Goal: Ask a question

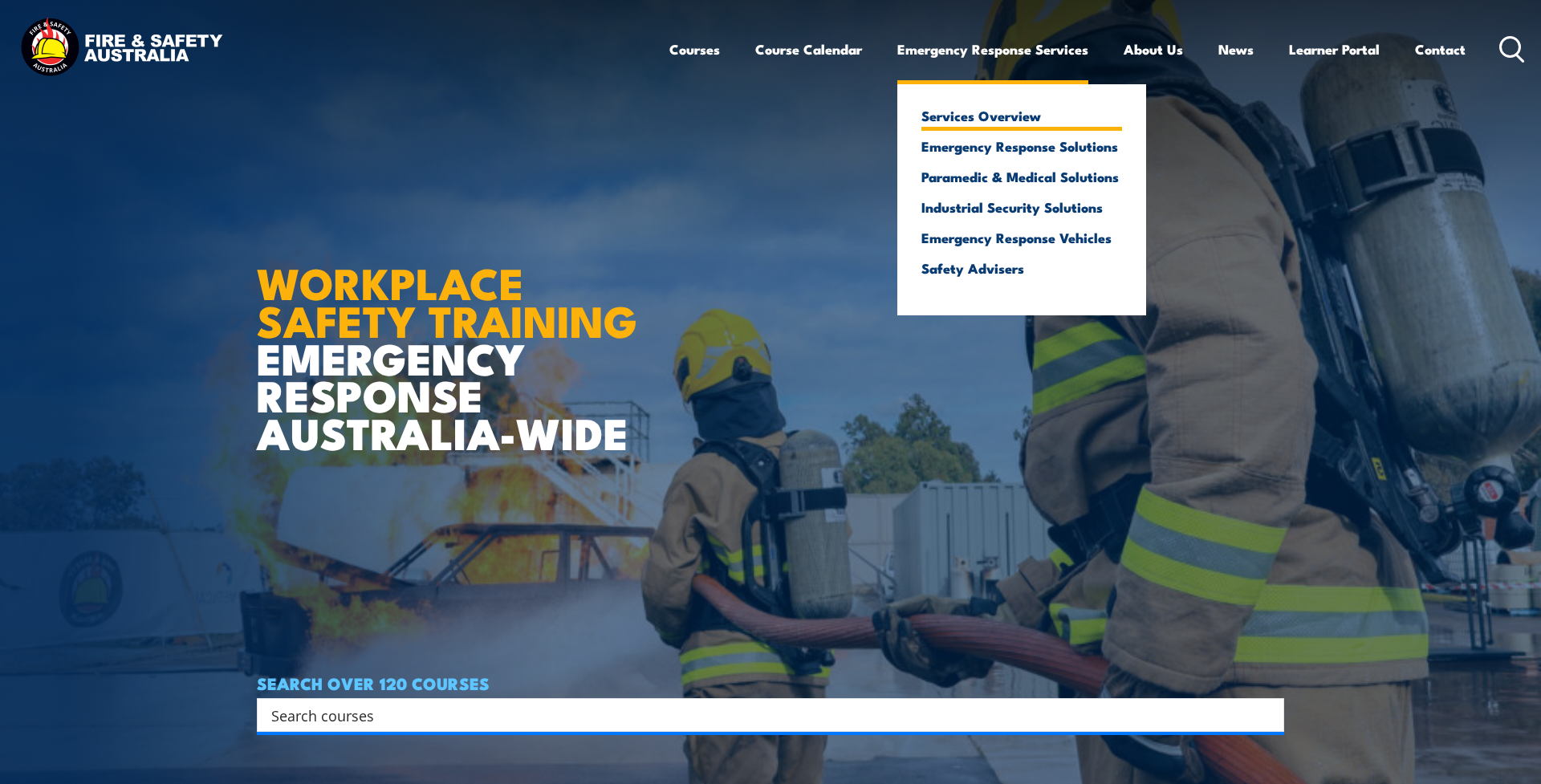
click at [970, 117] on link "Services Overview" at bounding box center [1021, 115] width 201 height 14
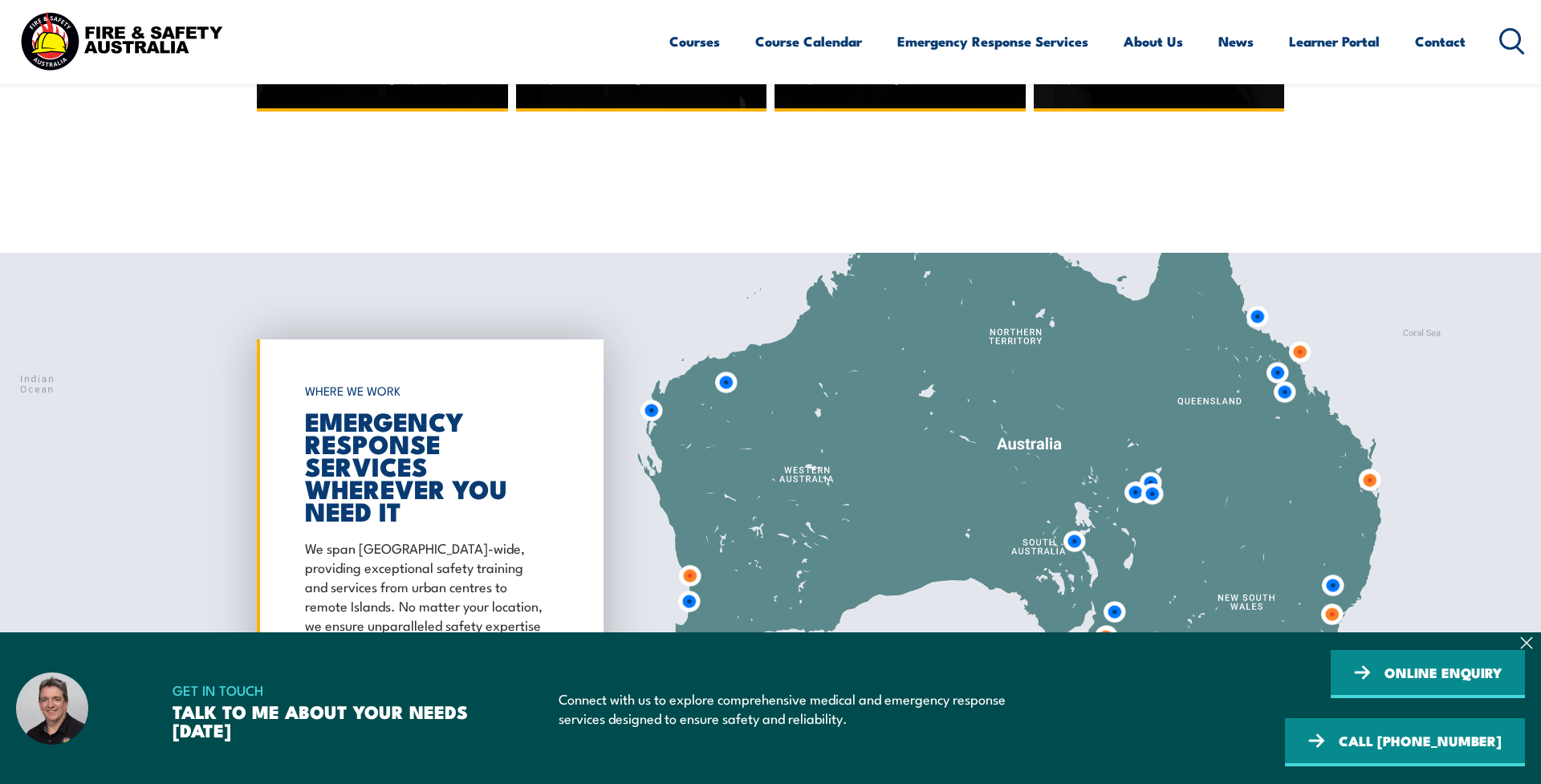
scroll to position [4445, 0]
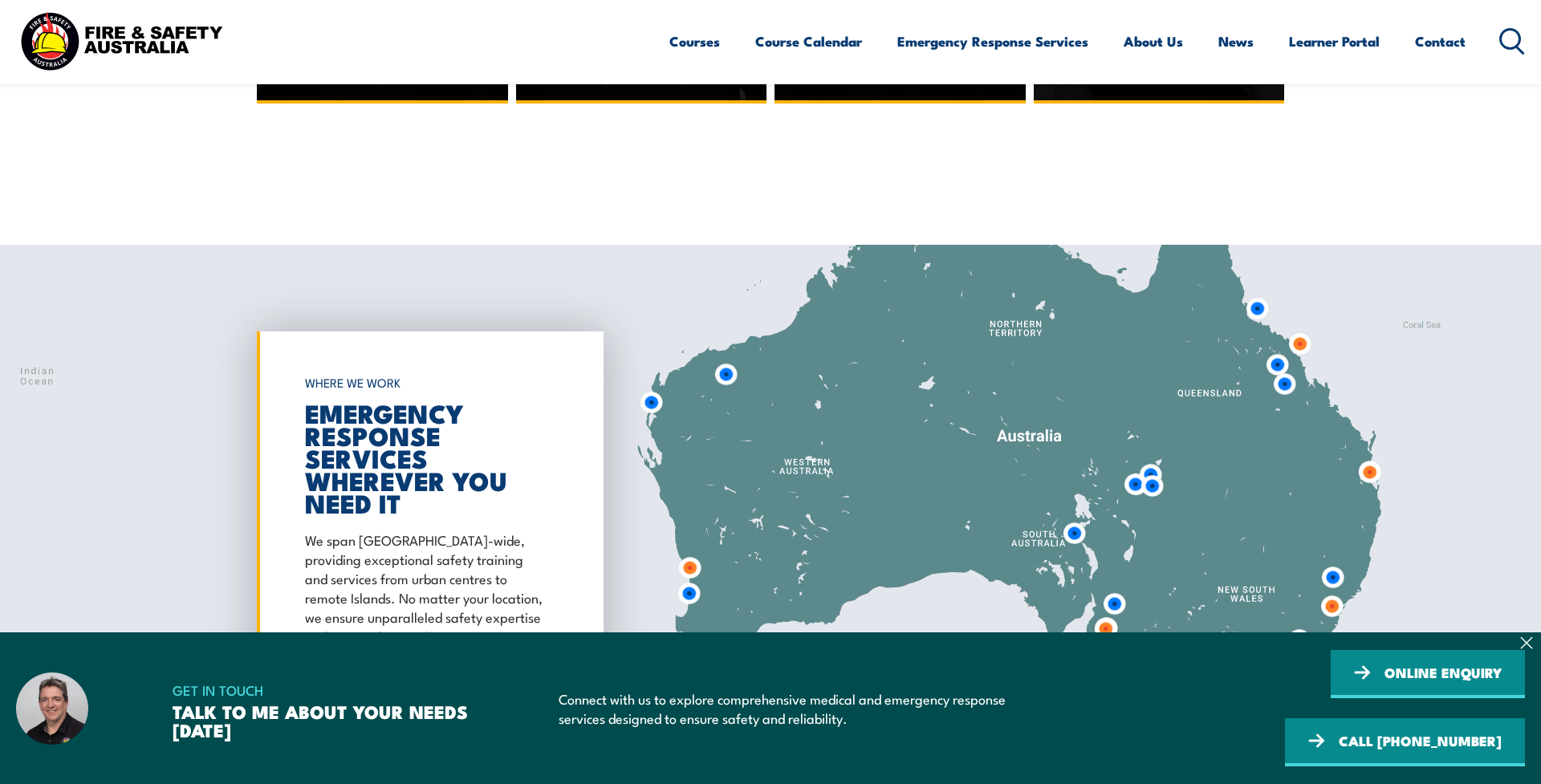
click at [1334, 592] on img at bounding box center [1332, 607] width 30 height 30
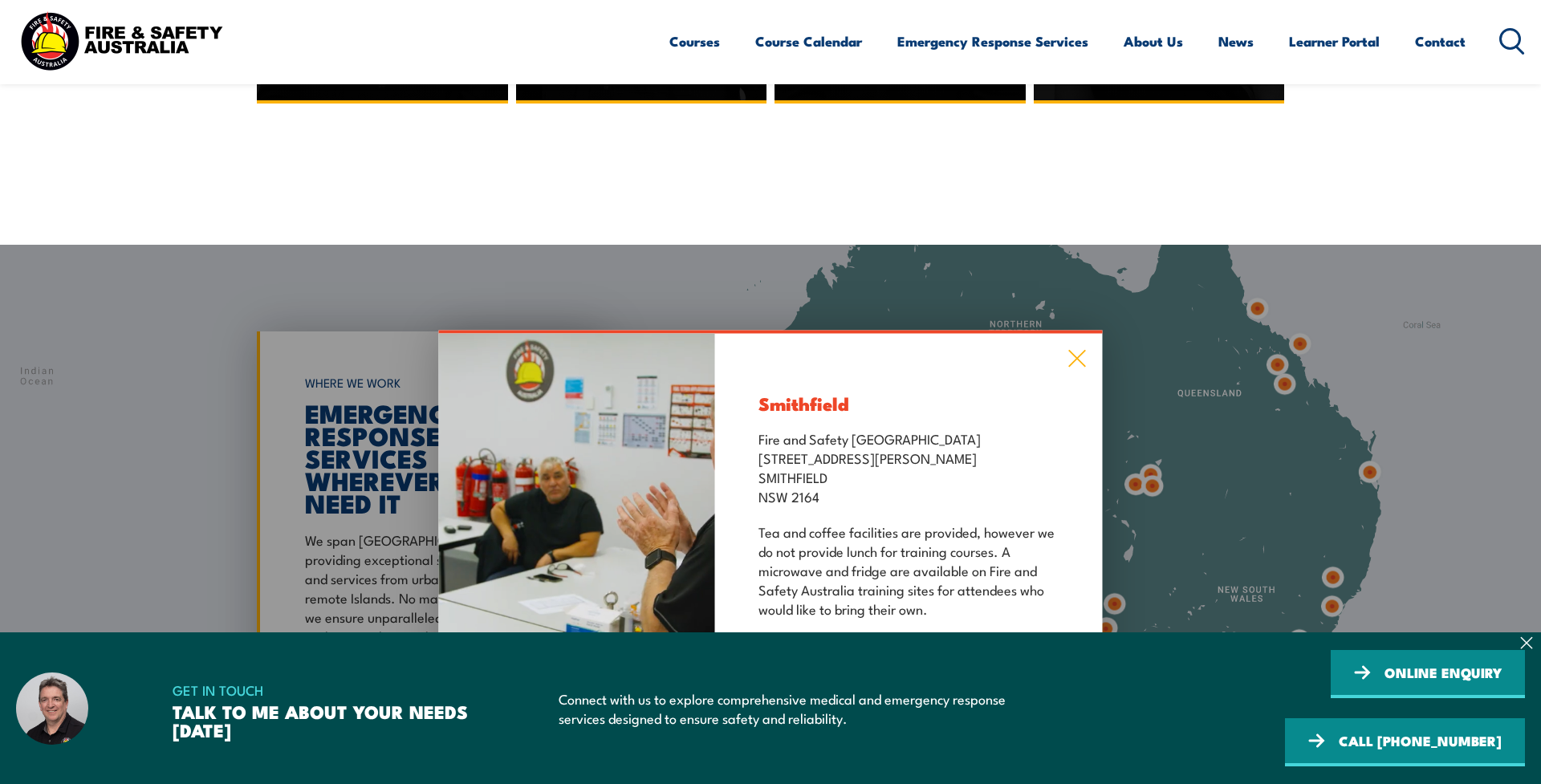
click at [1073, 350] on icon at bounding box center [1078, 358] width 19 height 18
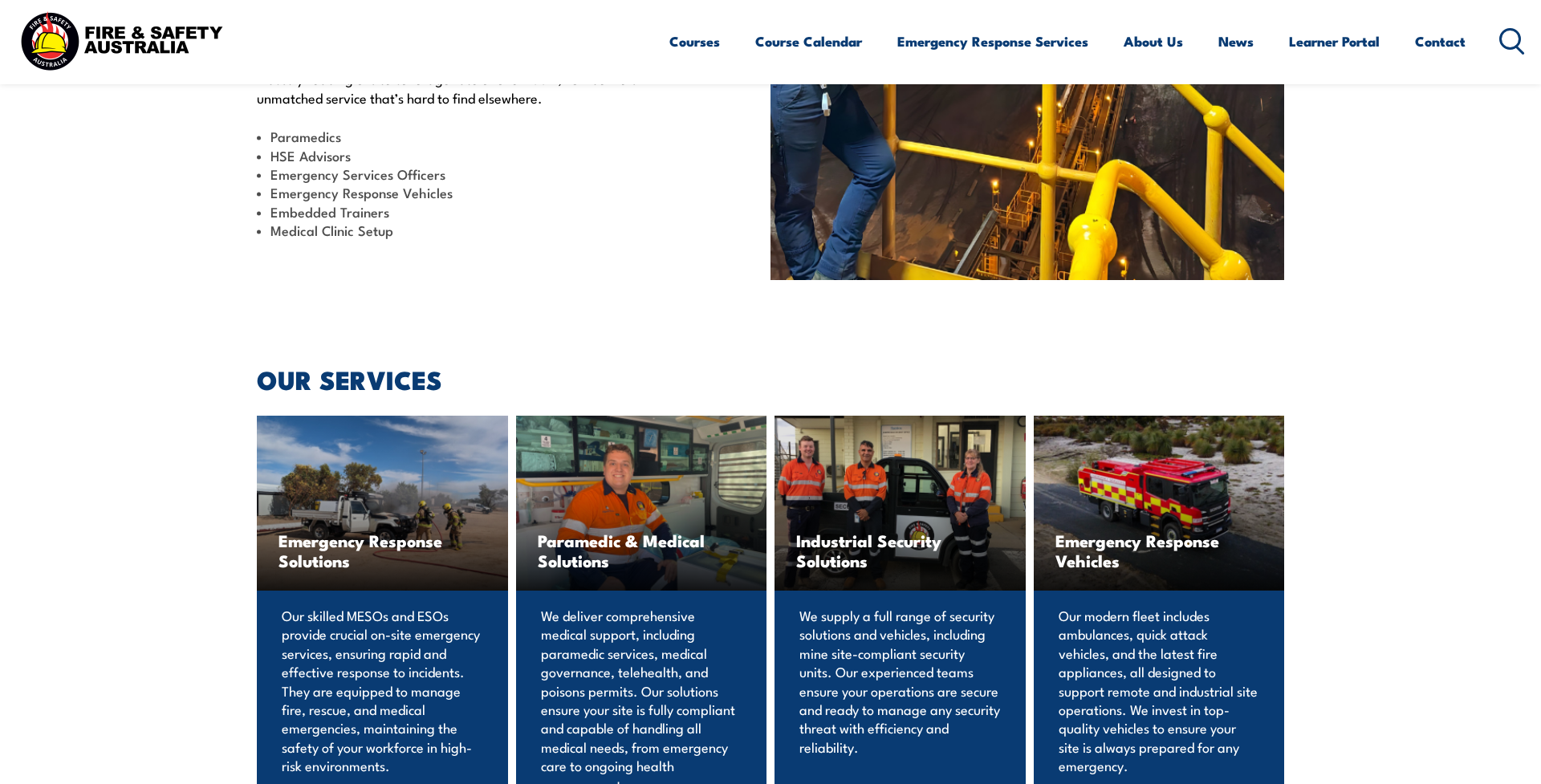
scroll to position [258, 0]
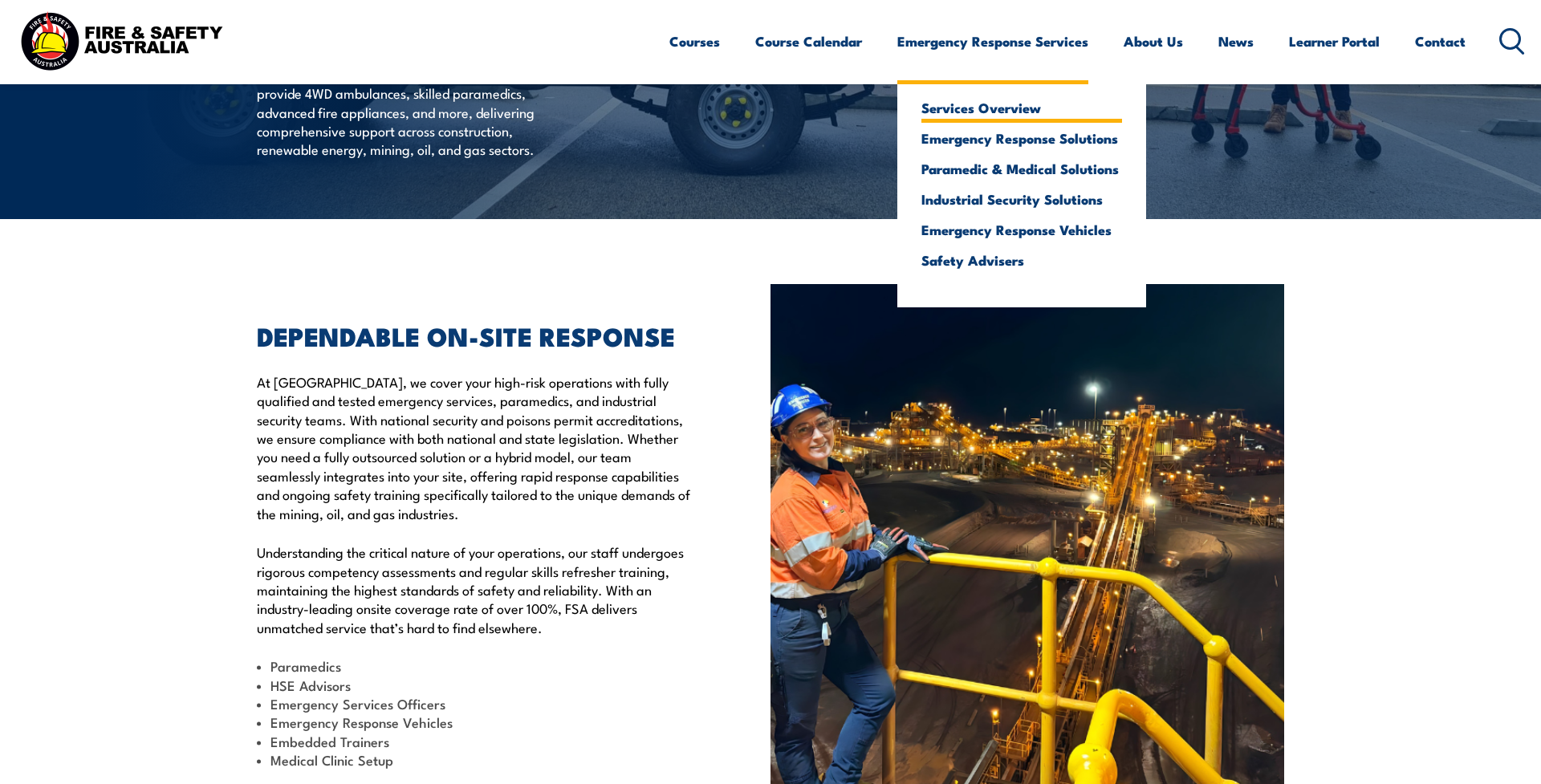
click at [988, 109] on link "Services Overview" at bounding box center [1021, 107] width 201 height 14
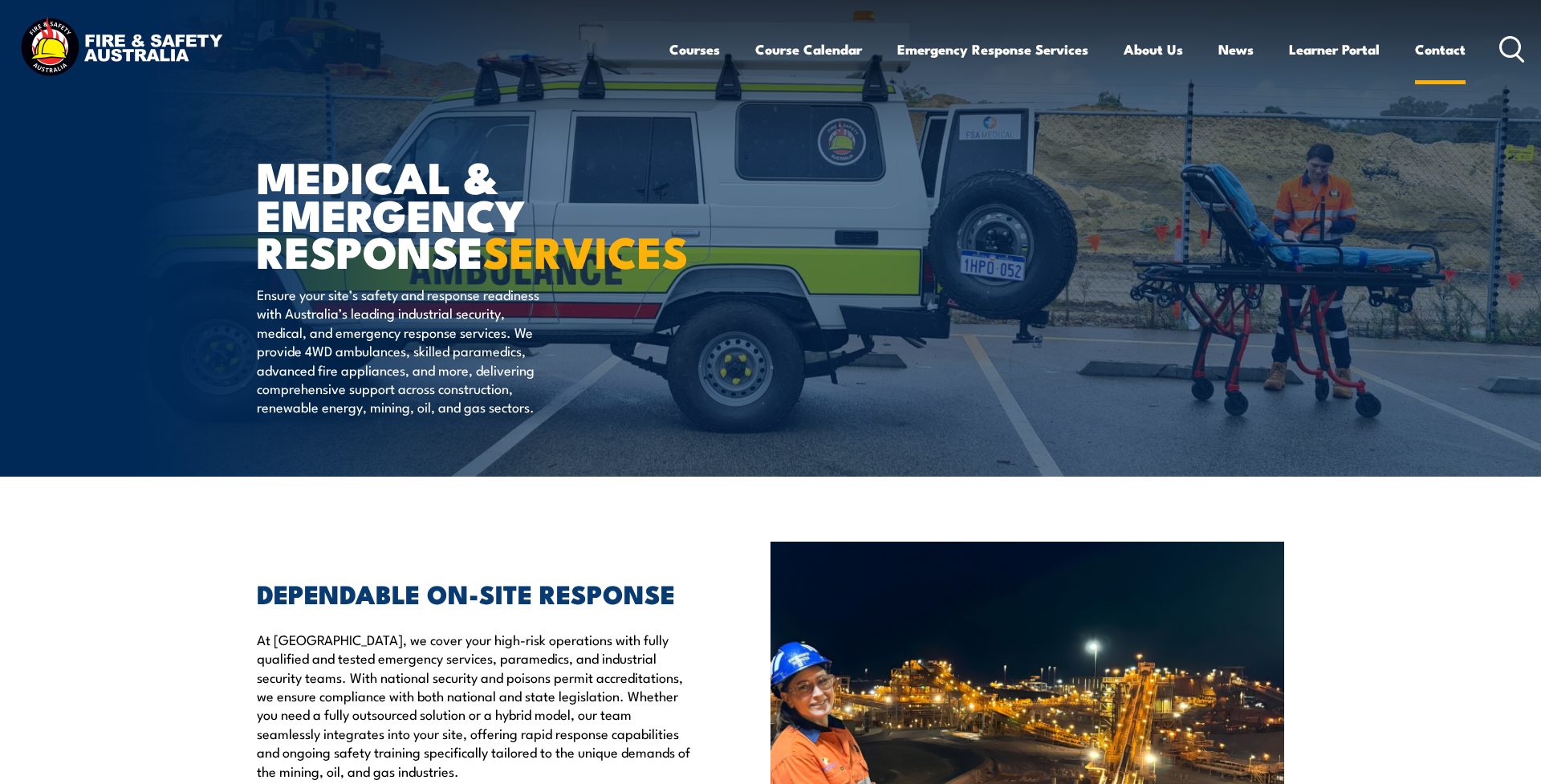
click at [1425, 44] on link "Contact" at bounding box center [1440, 49] width 50 height 43
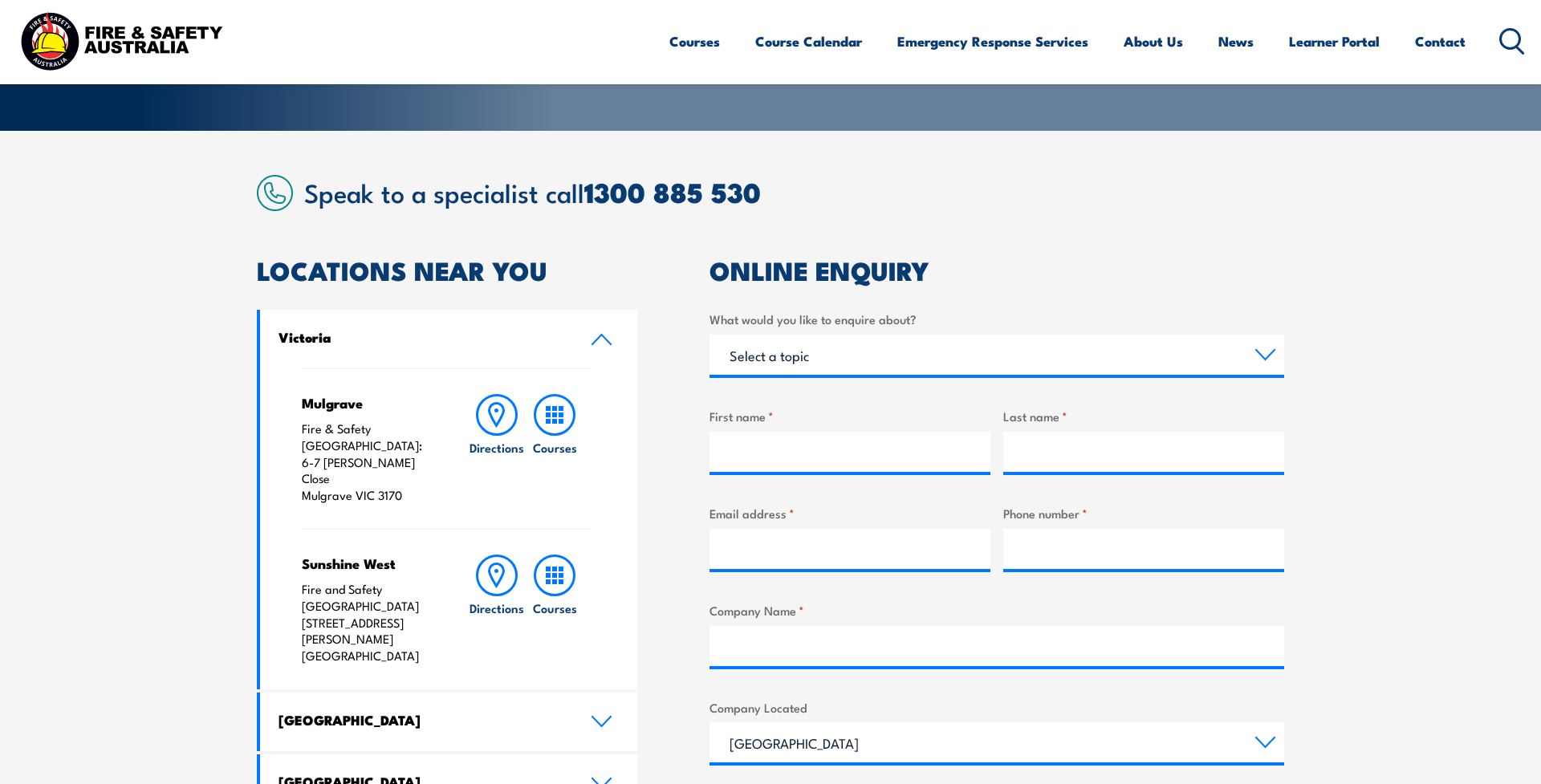
scroll to position [348, 0]
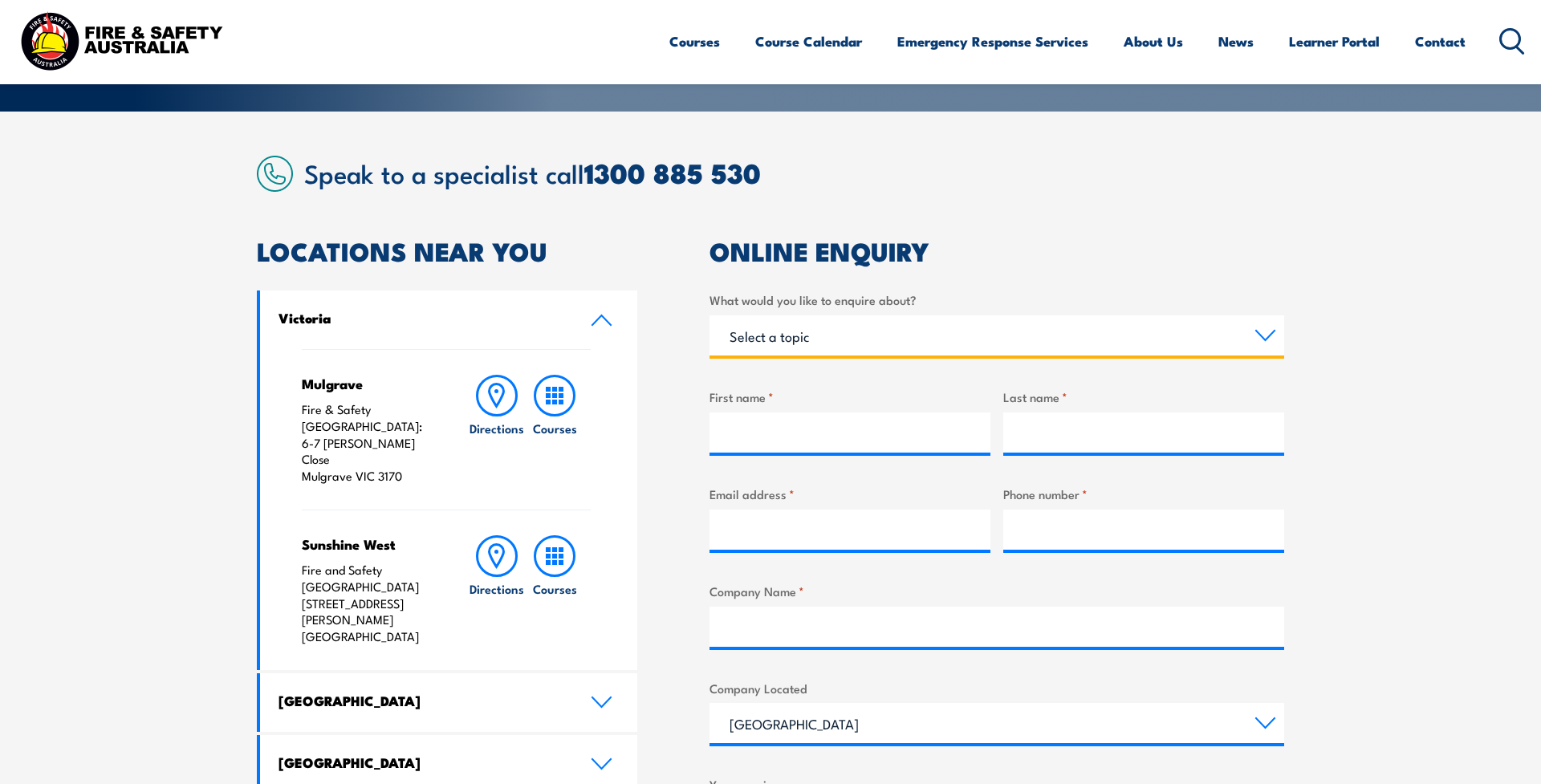
select select "General Enquiry"
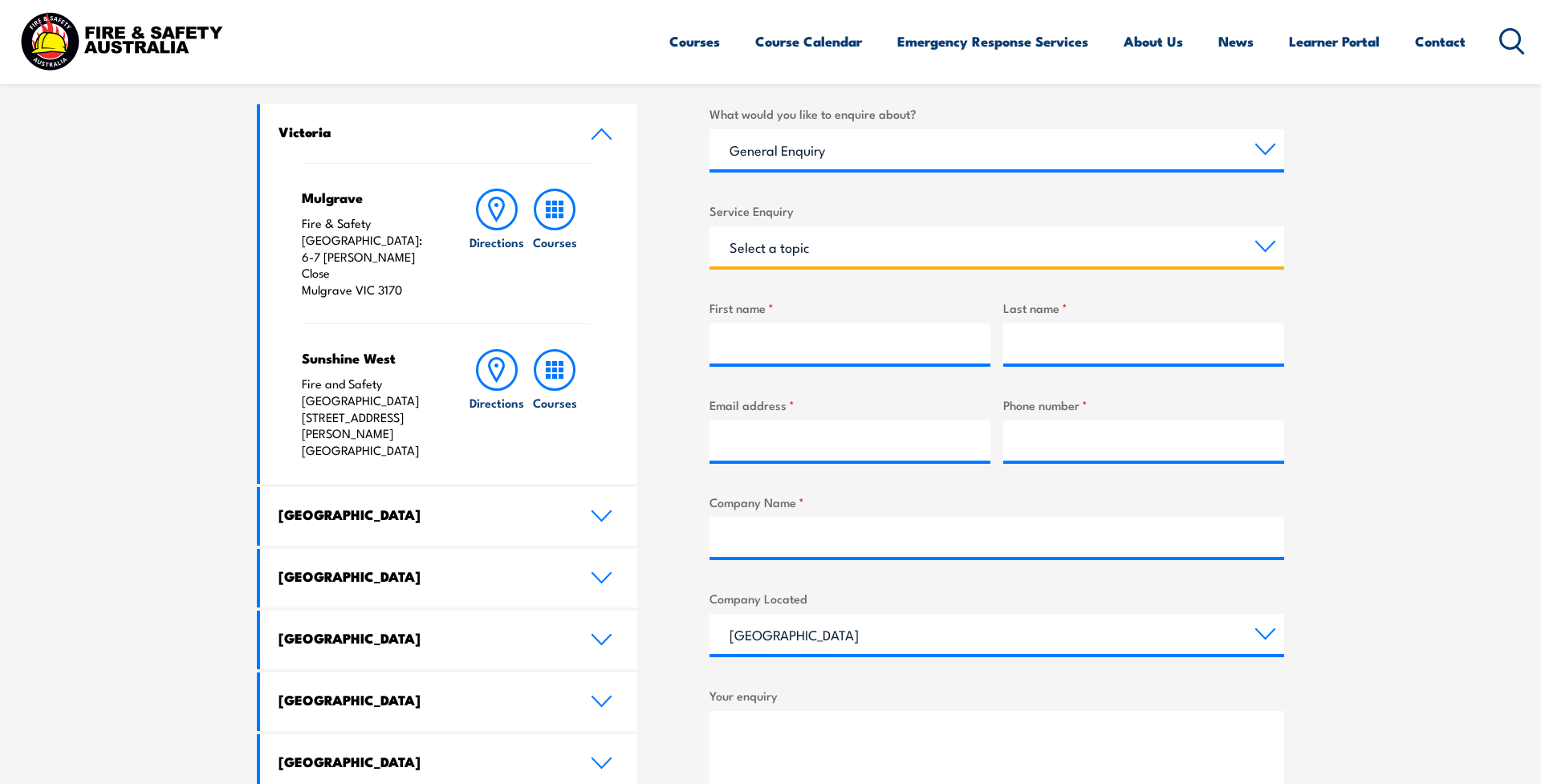
scroll to position [441, 0]
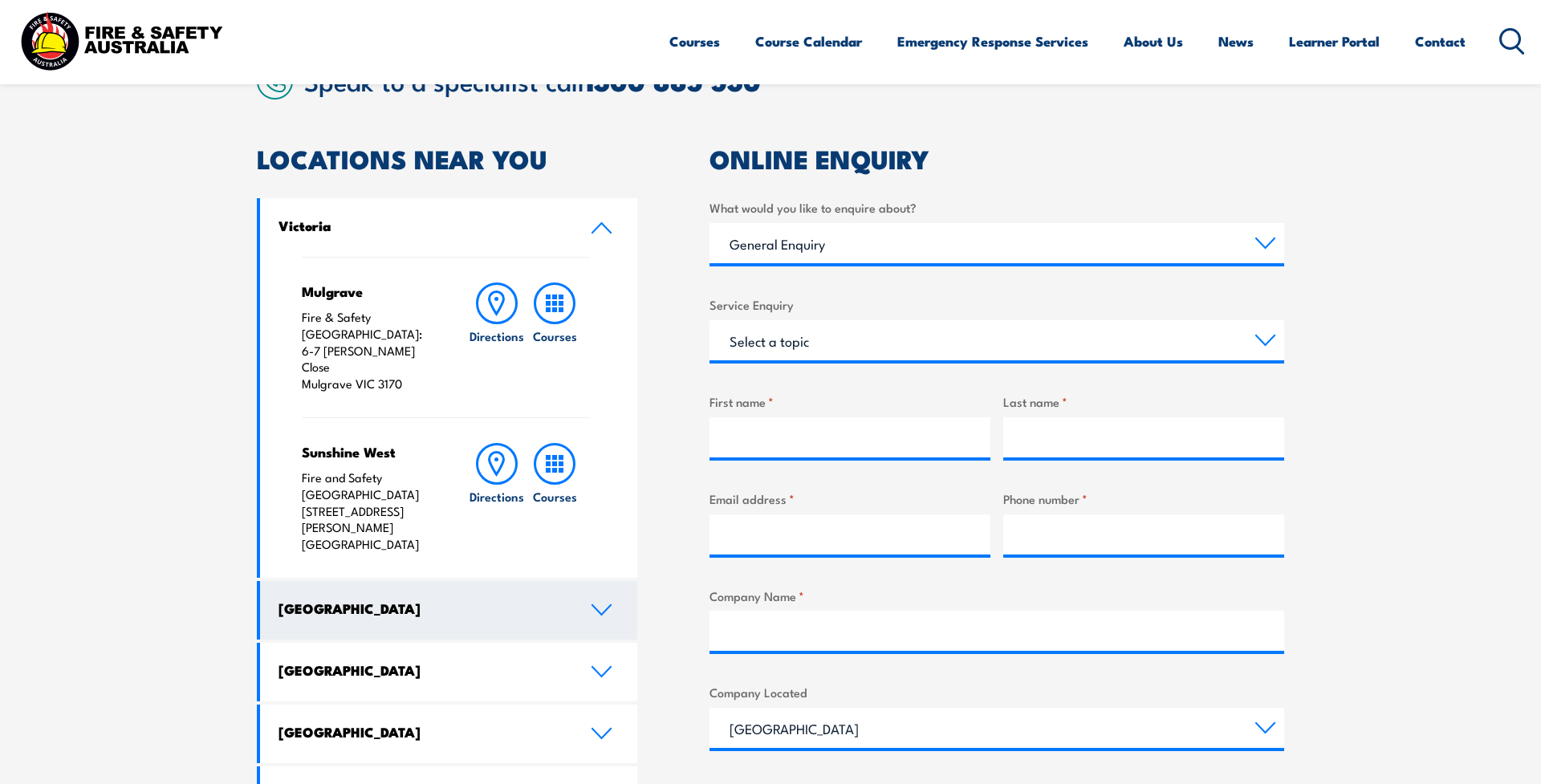
click at [427, 599] on h4 "New South Wales" at bounding box center [422, 608] width 287 height 18
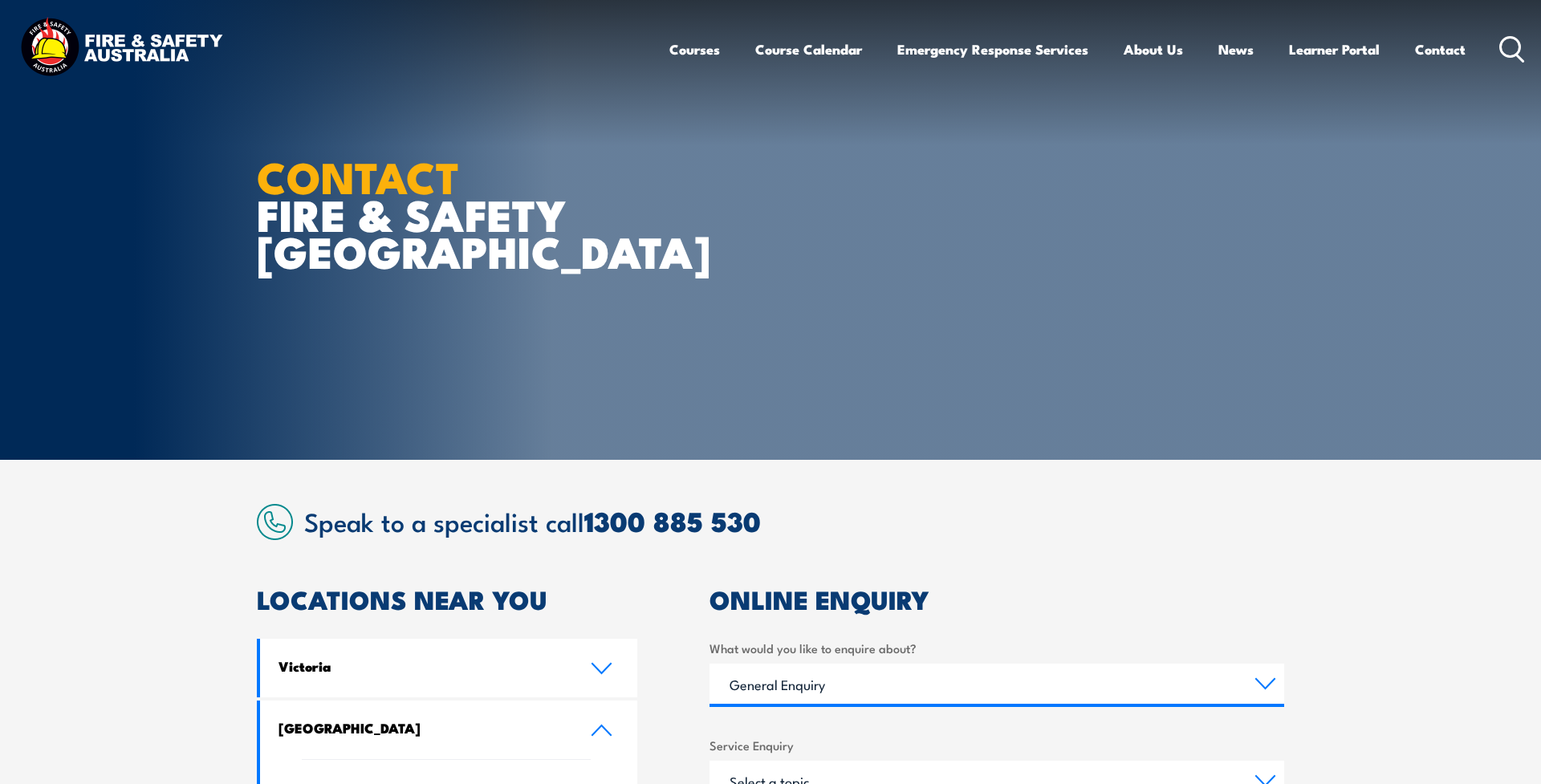
scroll to position [0, 0]
click at [64, 53] on img at bounding box center [120, 49] width 210 height 69
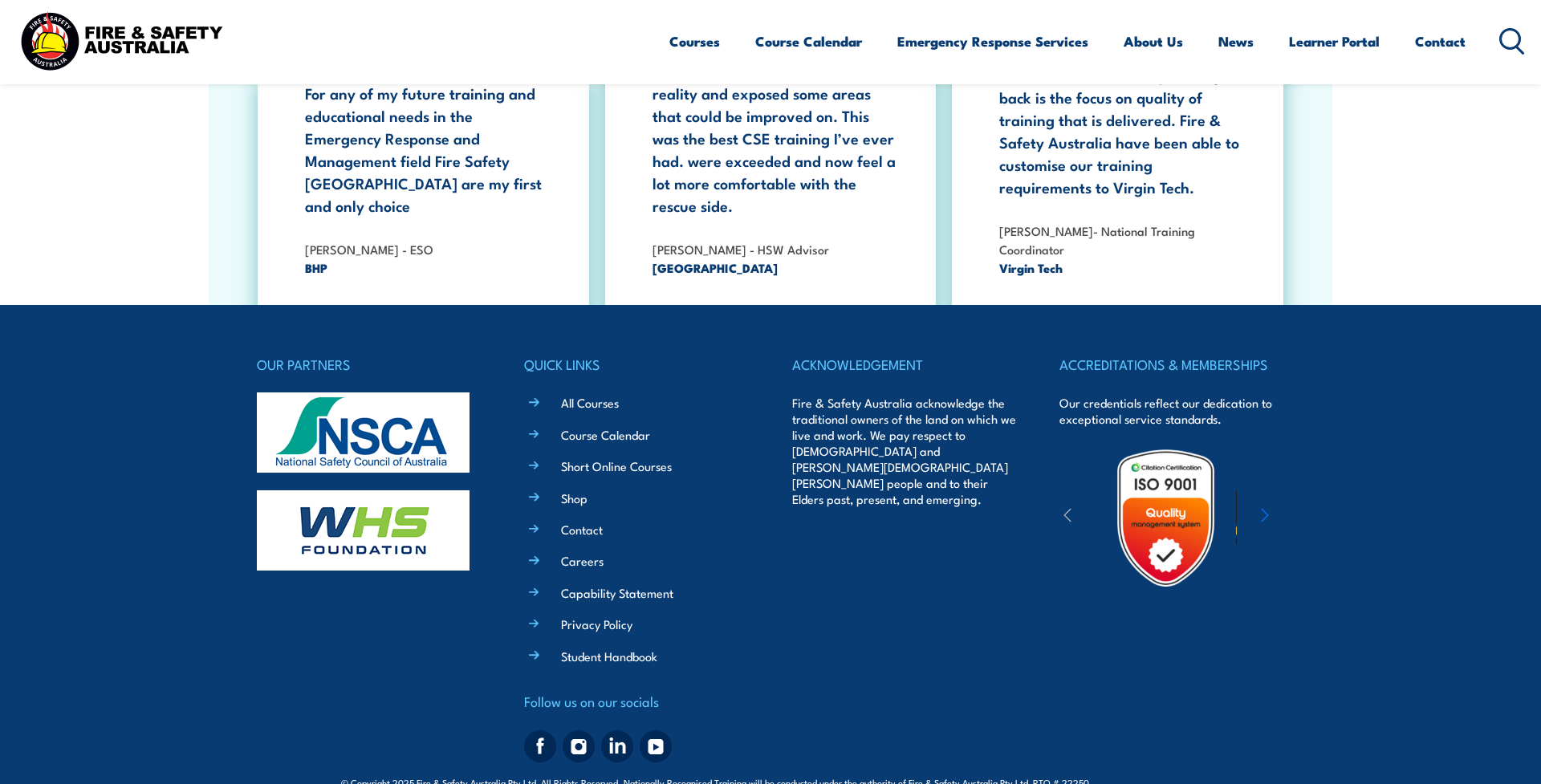
scroll to position [2926, 0]
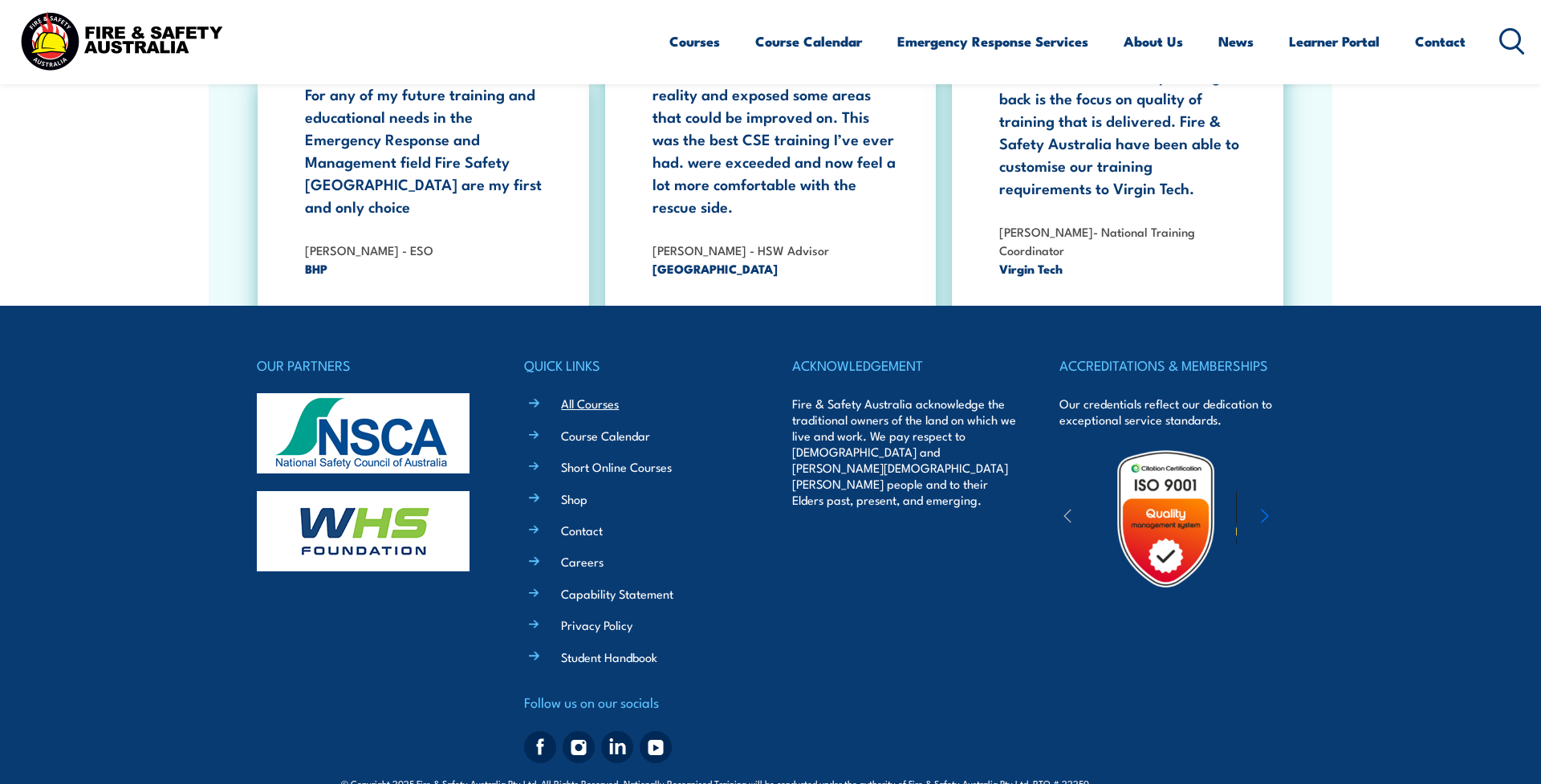
click at [596, 395] on link "All Courses" at bounding box center [590, 403] width 58 height 17
